Goal: Information Seeking & Learning: Learn about a topic

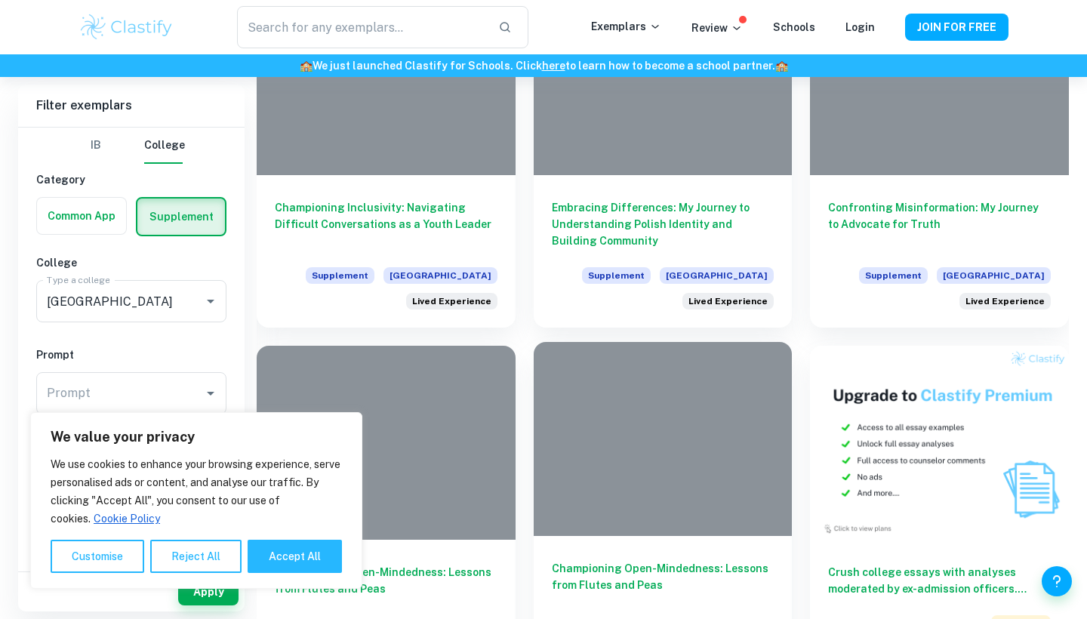
scroll to position [652, 0]
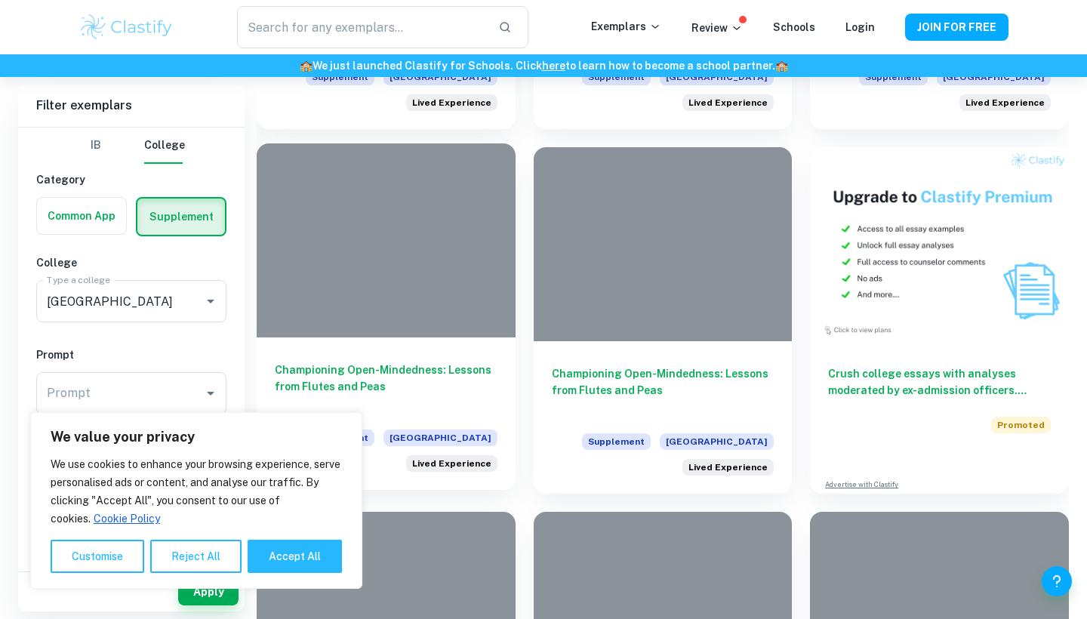
click at [405, 371] on h6 "Championing Open-Mindedness: Lessons from Flutes and Peas" at bounding box center [386, 386] width 223 height 50
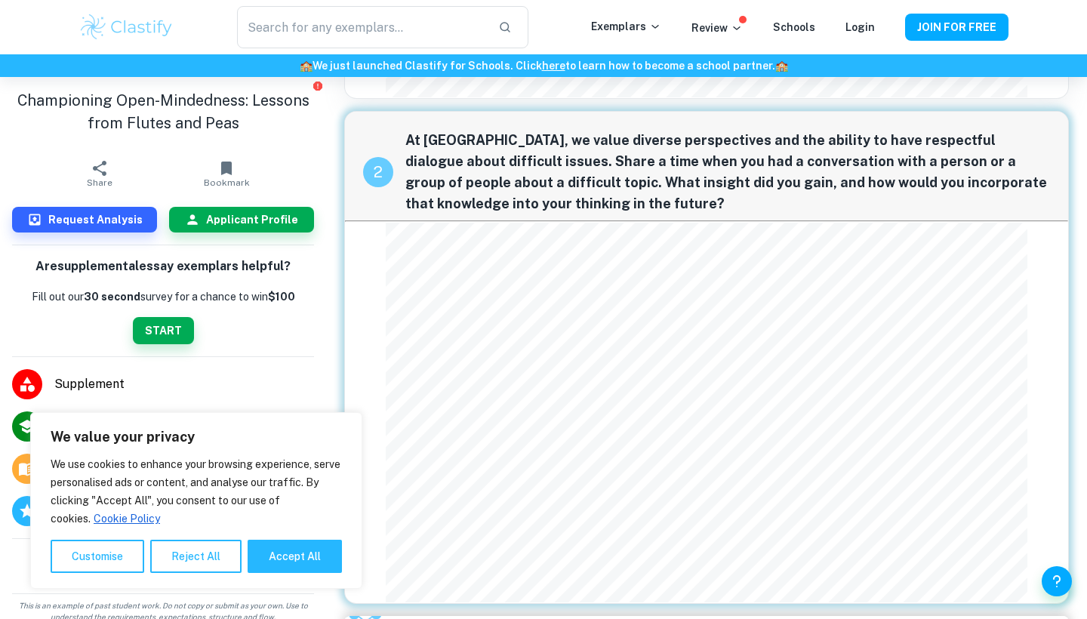
scroll to position [326, 0]
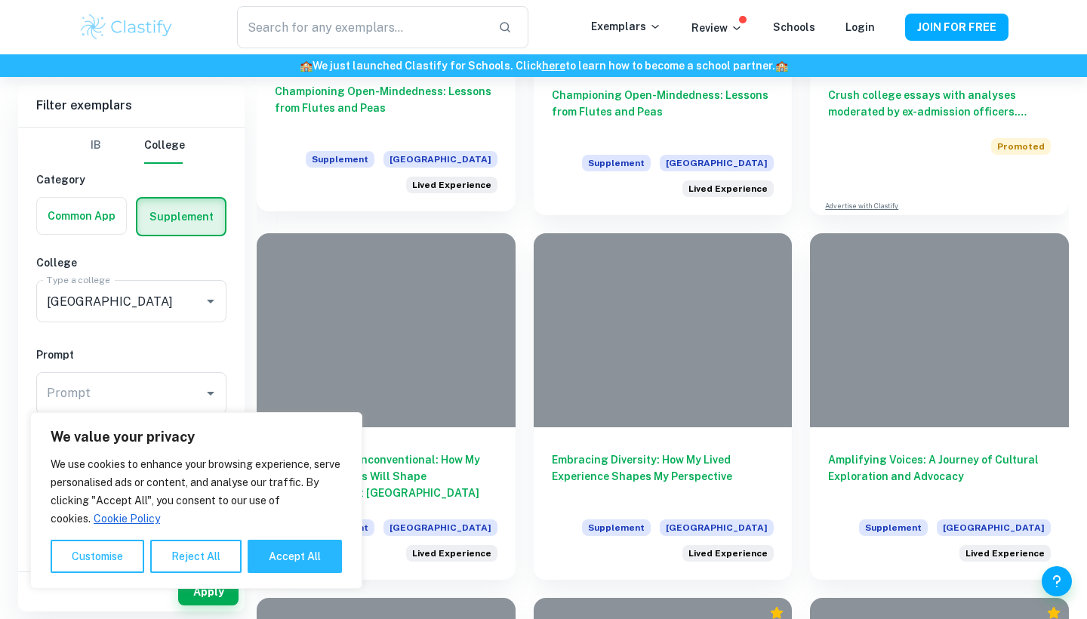
scroll to position [1108, 0]
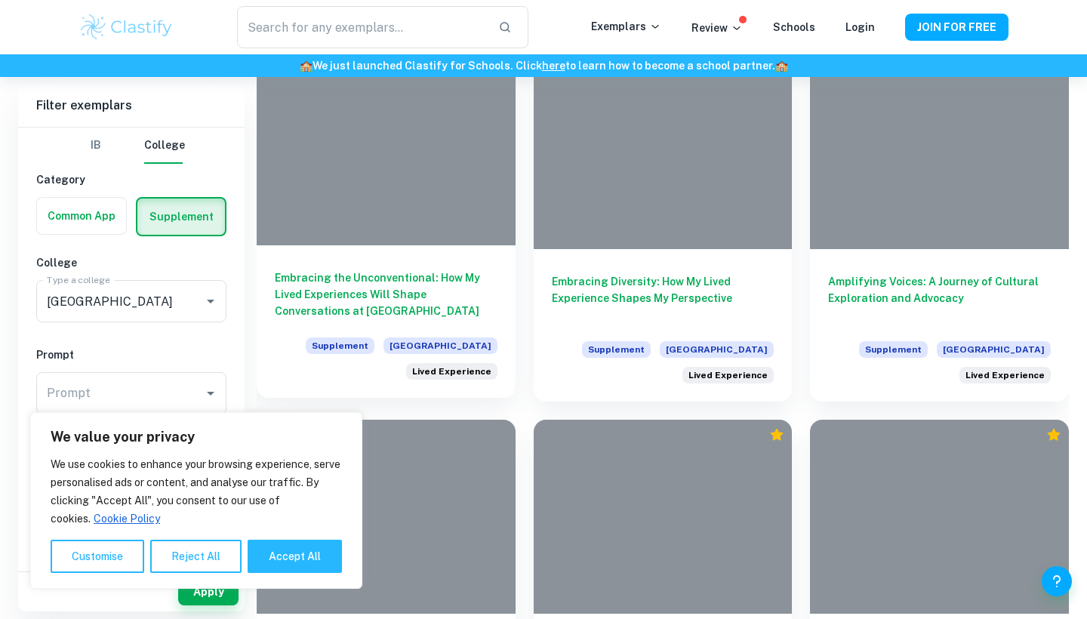
click at [433, 289] on h6 "Embracing the Unconventional: How My Lived Experiences Will Shape Conversations…" at bounding box center [386, 294] width 223 height 50
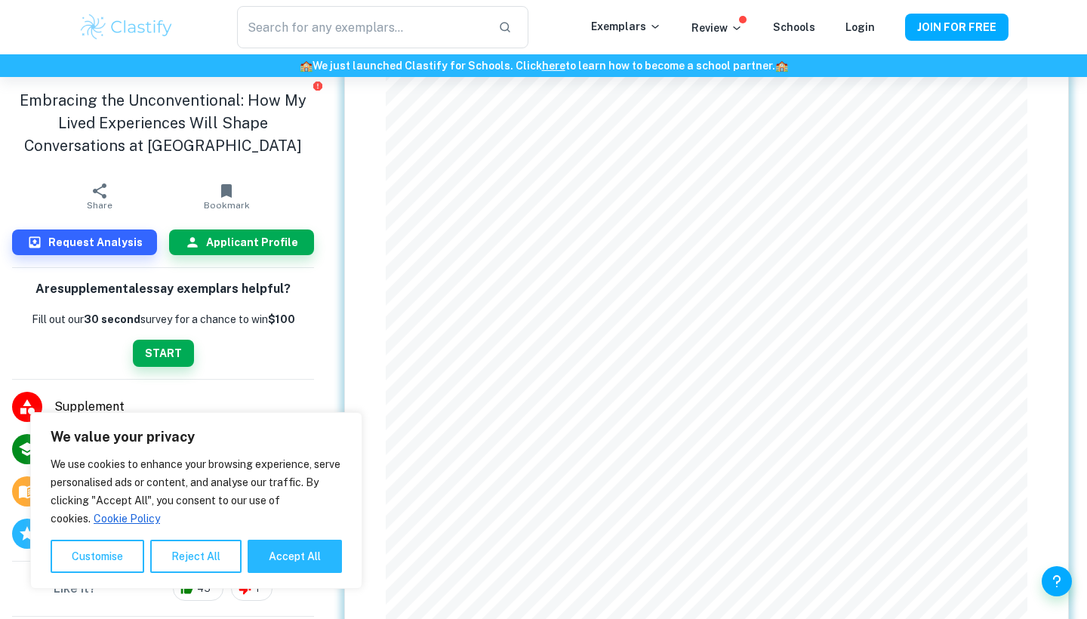
scroll to position [364, 0]
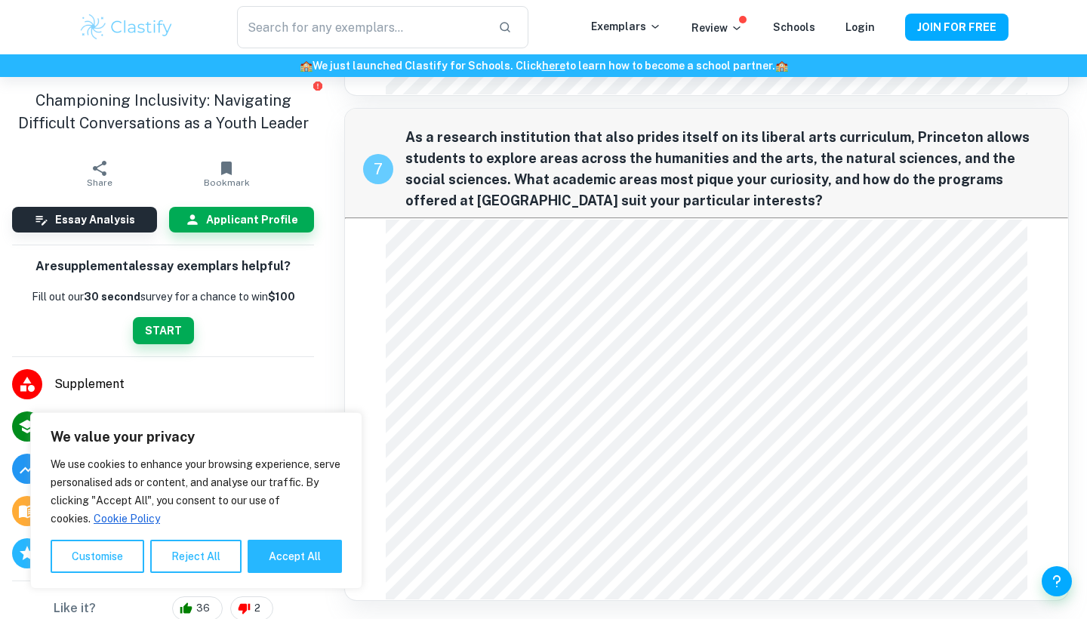
scroll to position [1747, 0]
